Goal: Navigation & Orientation: Find specific page/section

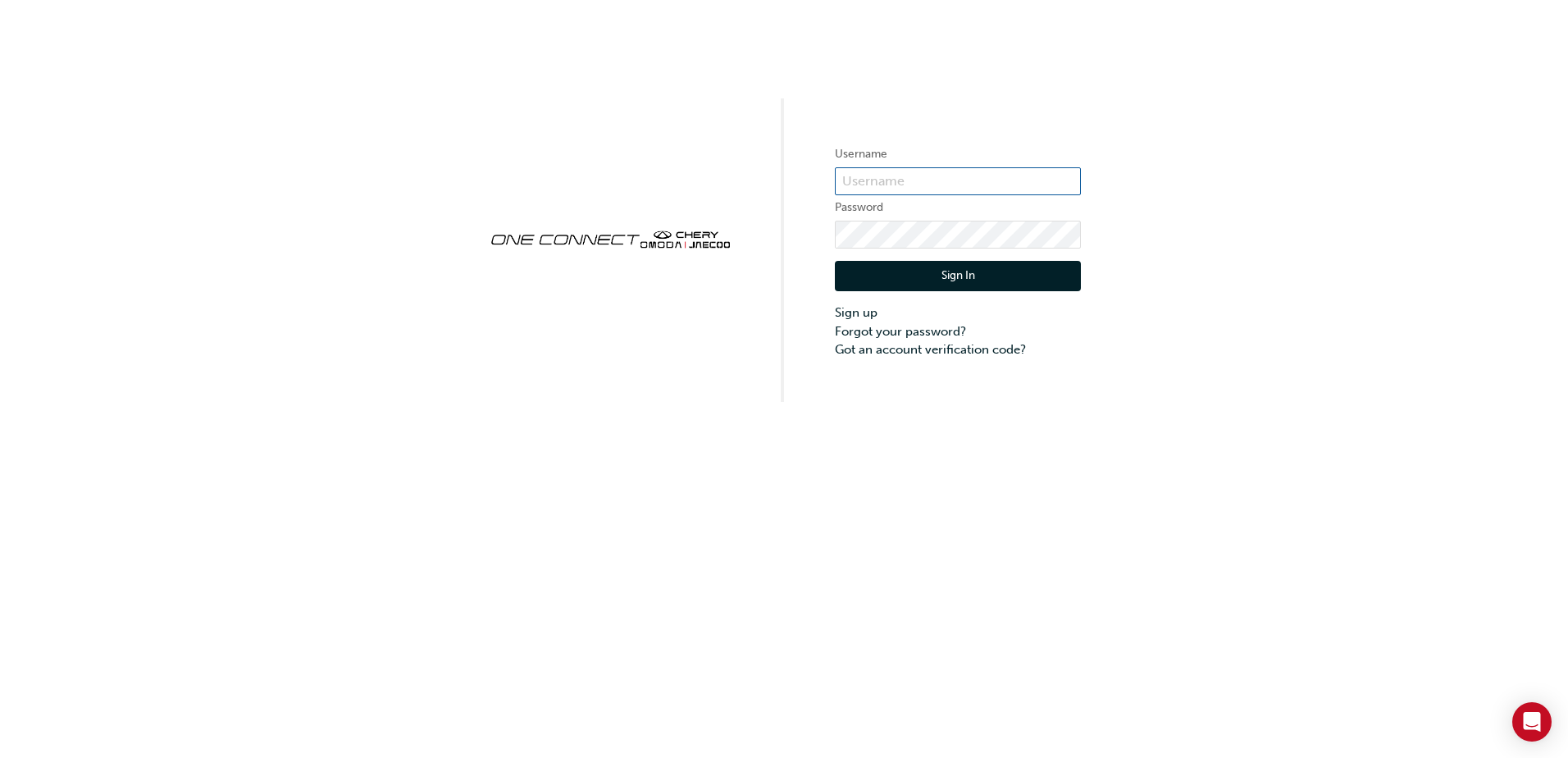
click at [868, 179] on input "text" at bounding box center [957, 181] width 246 height 28
type input "CHAU1540"
click at [927, 519] on div "Username CHAU1540 Password Sign In Sign up Forgot your password? Got an account…" at bounding box center [784, 379] width 1568 height 758
click at [960, 282] on button "Sign In" at bounding box center [957, 276] width 246 height 31
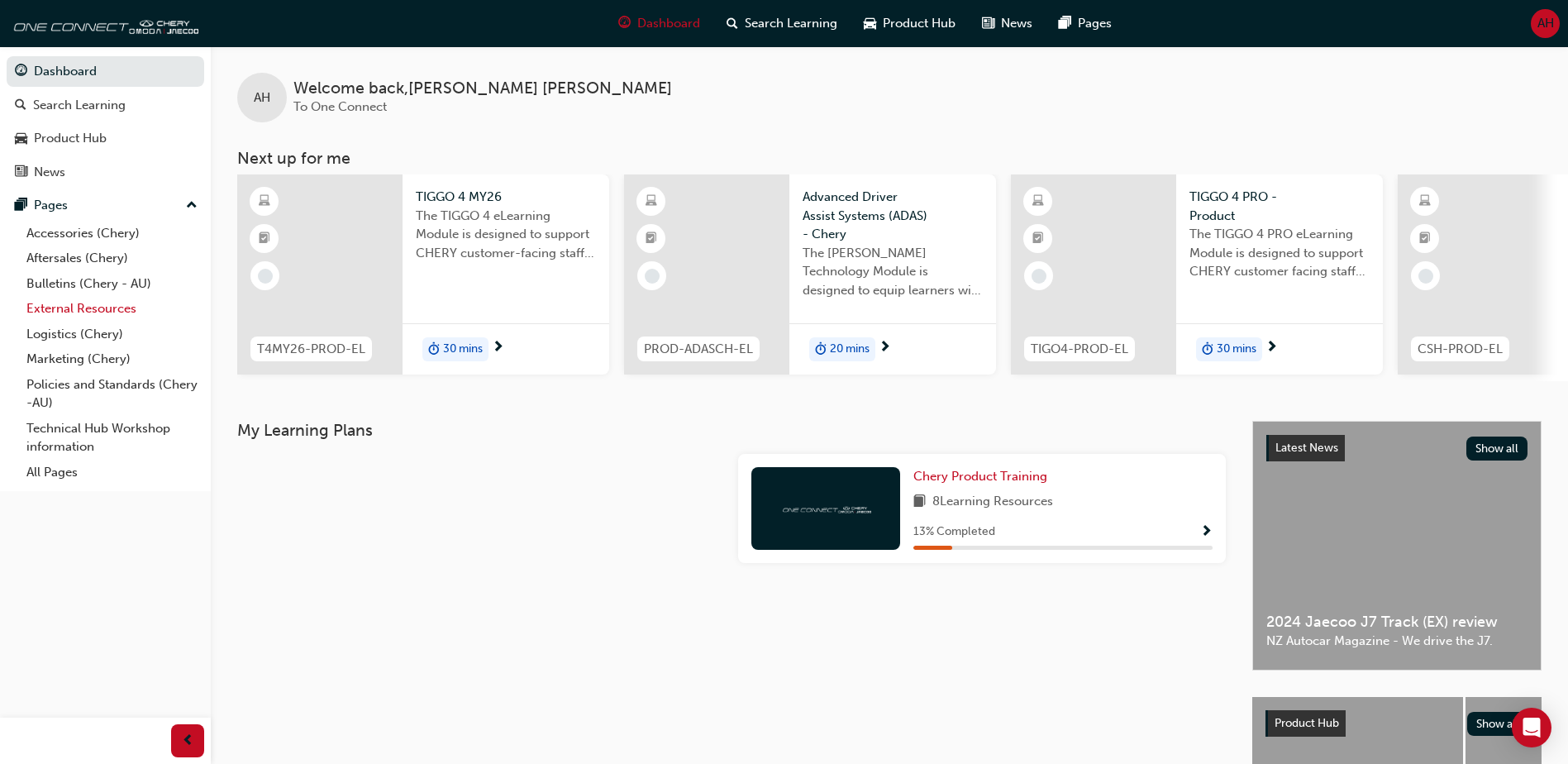
click at [70, 311] on link "External Resources" at bounding box center [112, 308] width 184 height 26
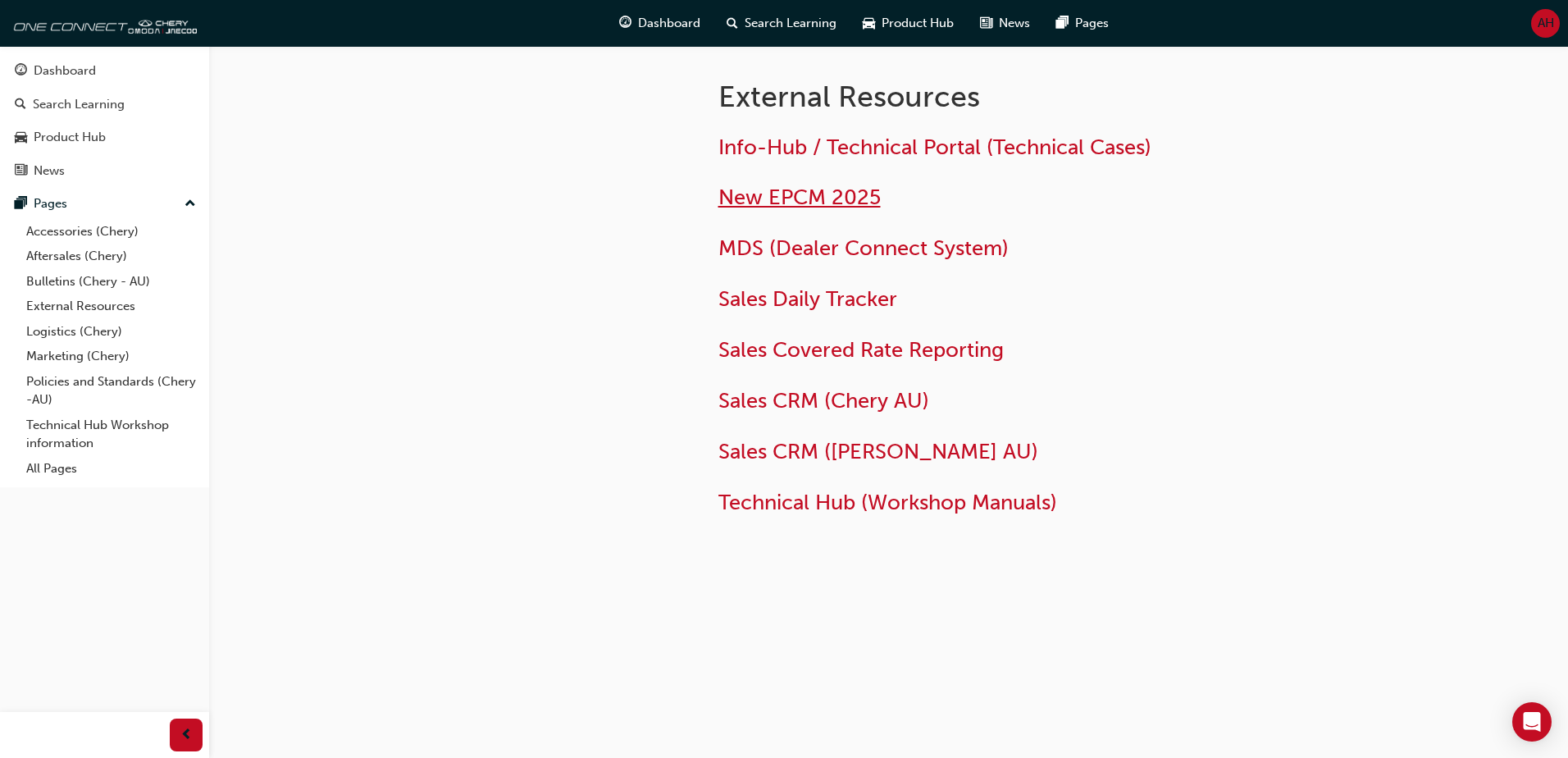
click at [802, 191] on span "New EPCM 2025" at bounding box center [800, 197] width 163 height 25
